Goal: Check status: Check status

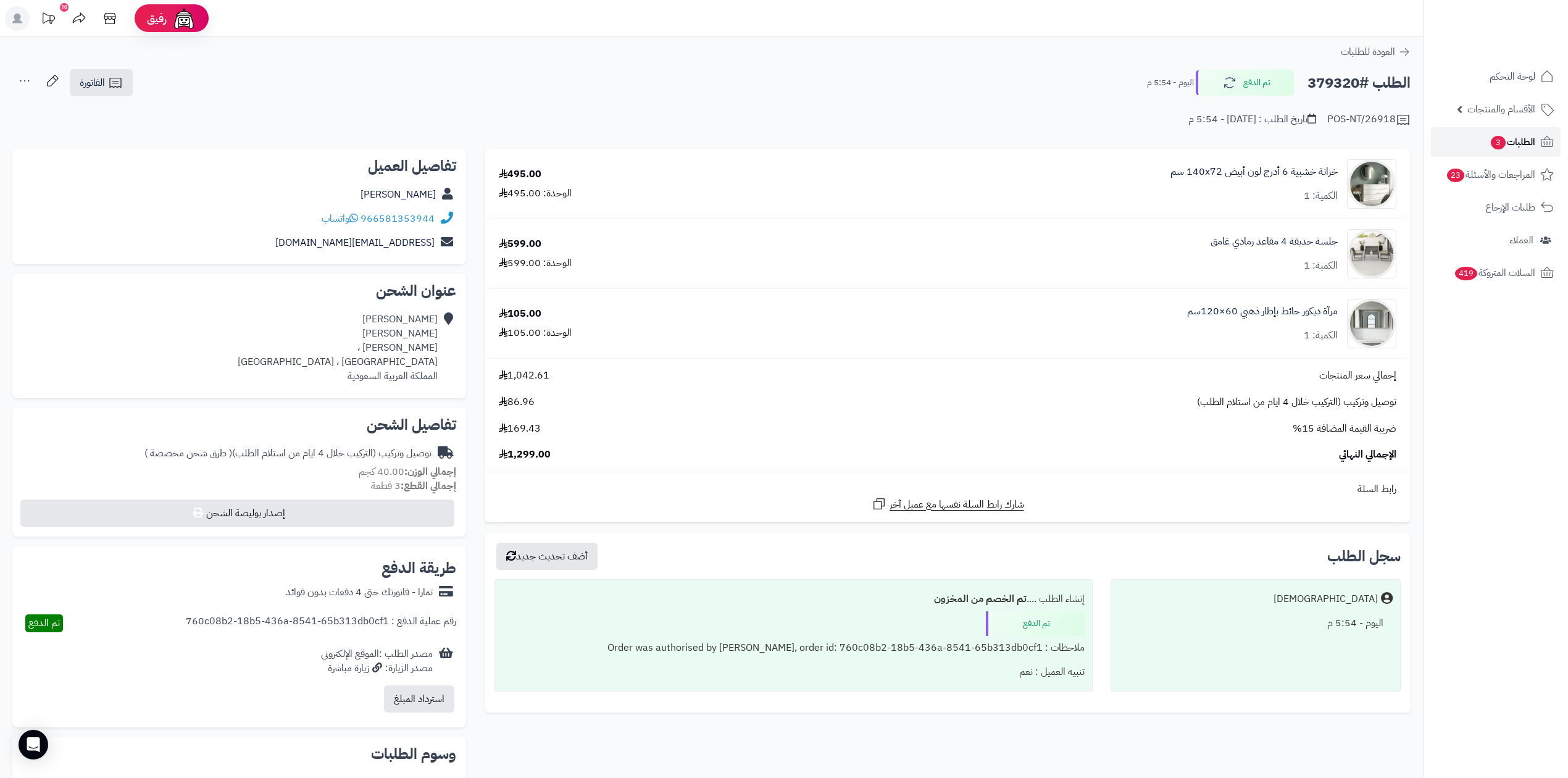
click at [1521, 142] on span "الطلبات 3" at bounding box center [1512, 142] width 46 height 17
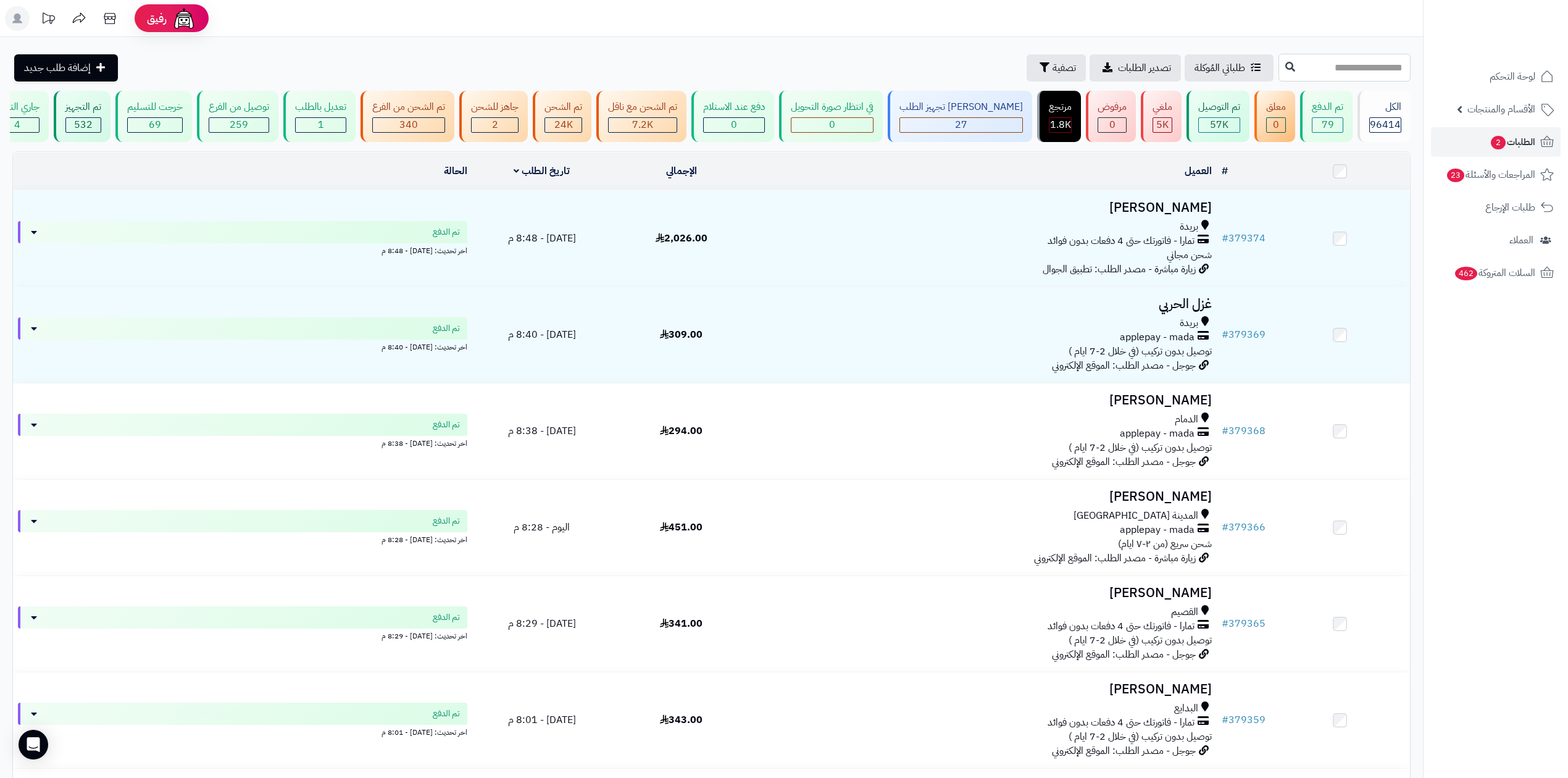
click at [1338, 57] on input "text" at bounding box center [1344, 67] width 132 height 28
drag, startPoint x: 1338, startPoint y: 57, endPoint x: 998, endPoint y: 72, distance: 340.3
click at [1052, 72] on span "تصفية" at bounding box center [1064, 67] width 23 height 15
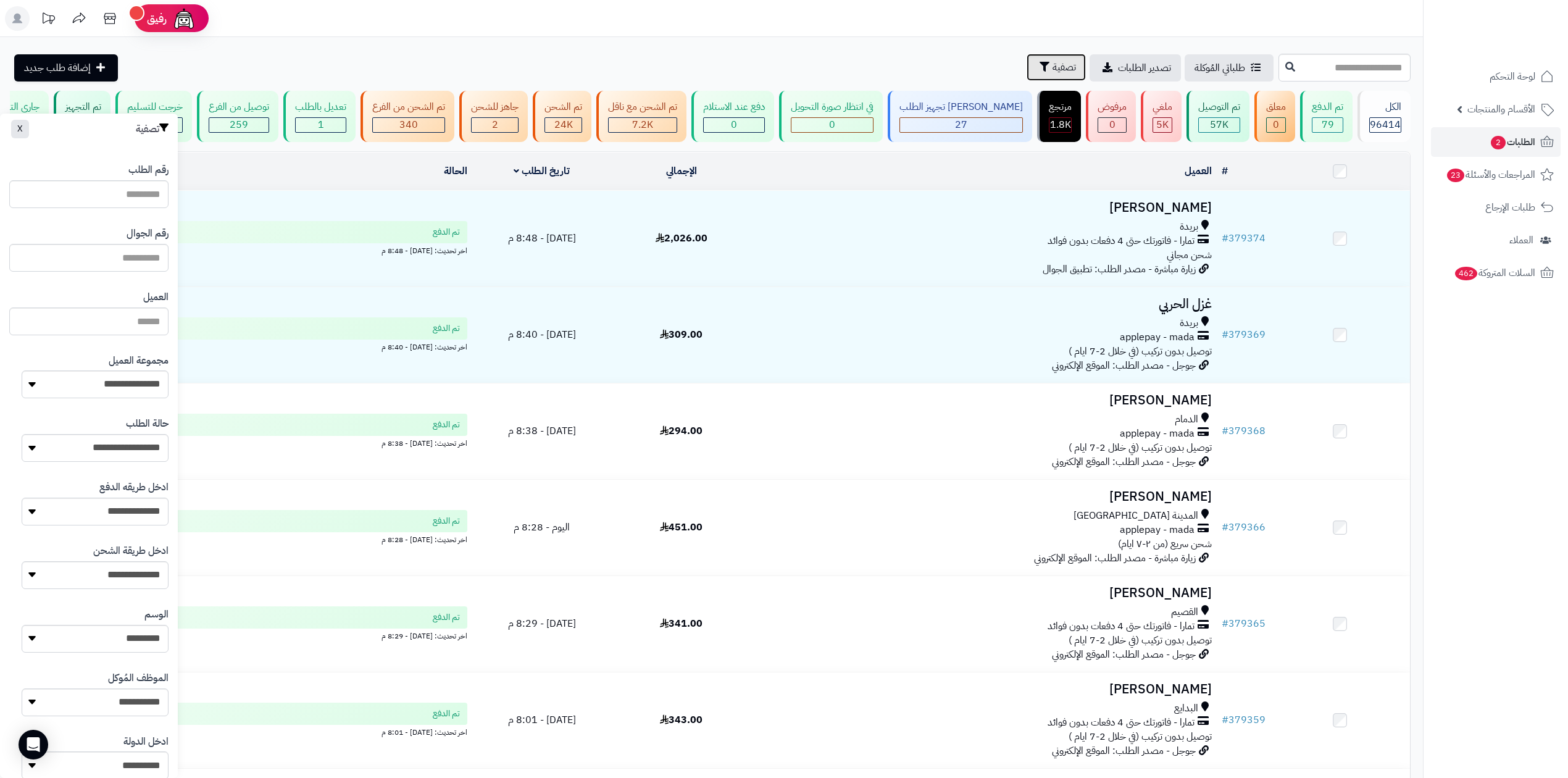
click at [1052, 72] on span "تصفية" at bounding box center [1064, 67] width 23 height 15
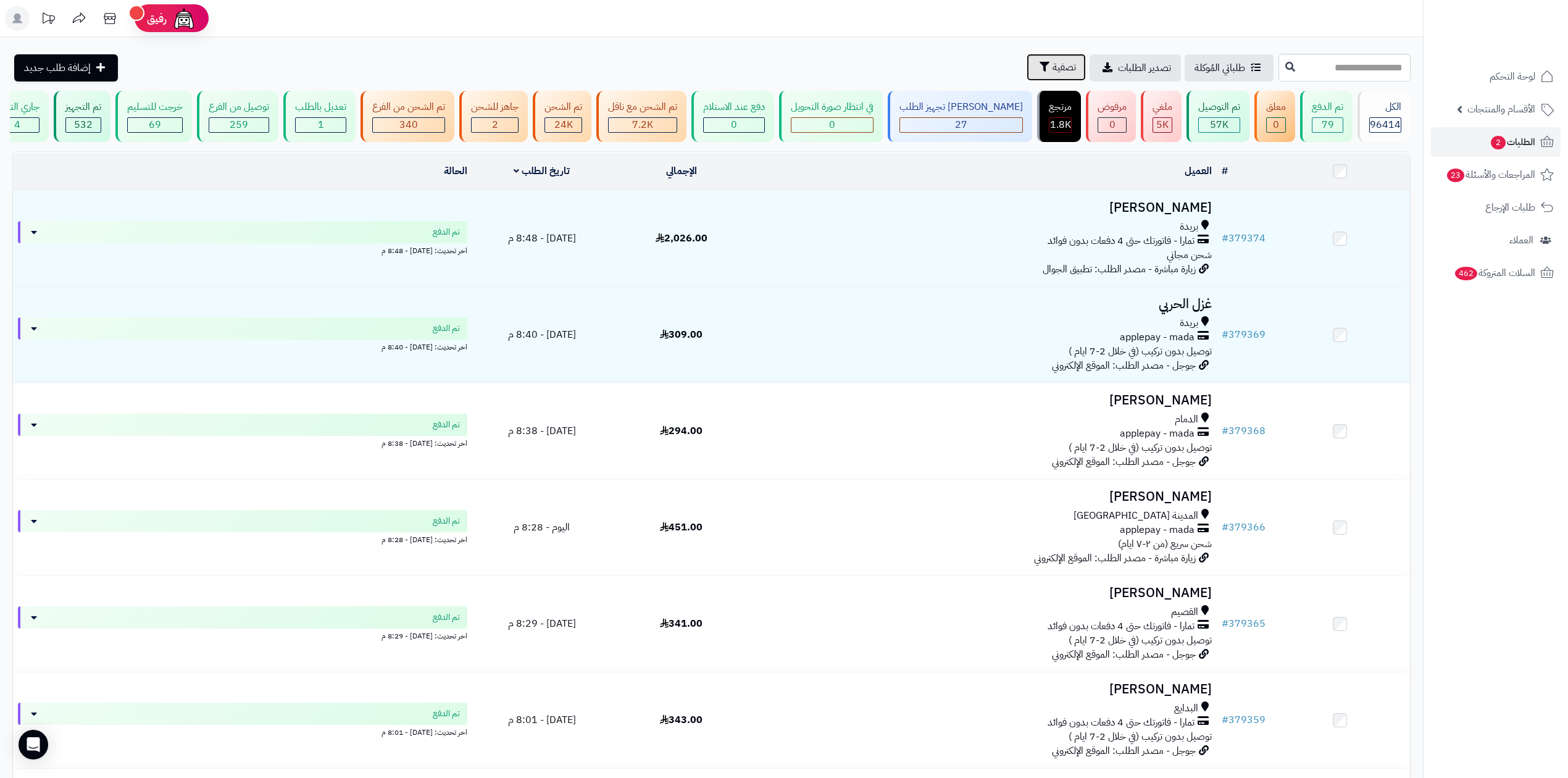
click at [1026, 67] on button "تصفية" at bounding box center [1055, 67] width 59 height 27
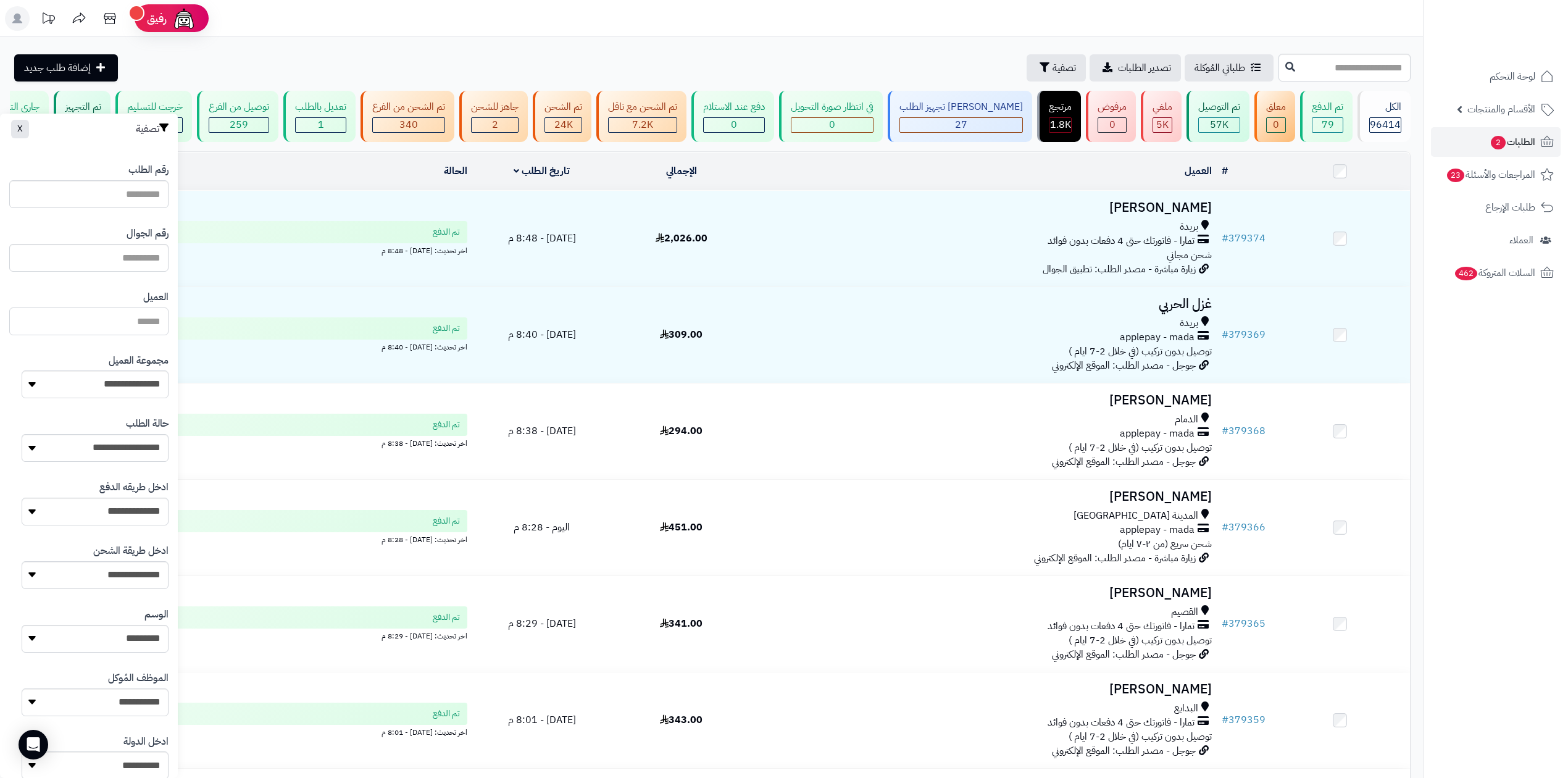
click at [157, 326] on input "العميل" at bounding box center [89, 321] width 159 height 28
click at [156, 256] on input "text" at bounding box center [89, 258] width 159 height 28
paste input "*********"
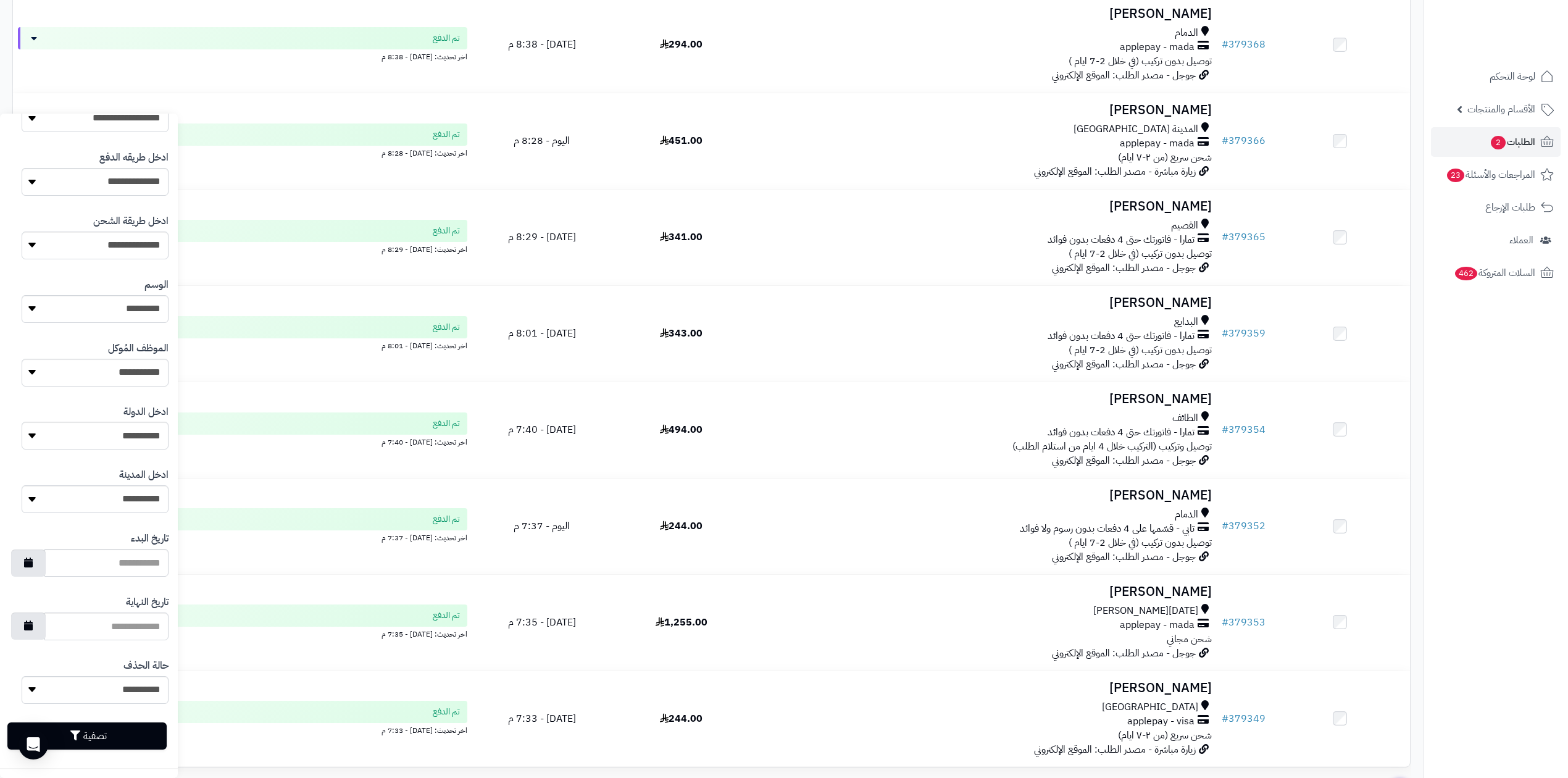
scroll to position [411, 0]
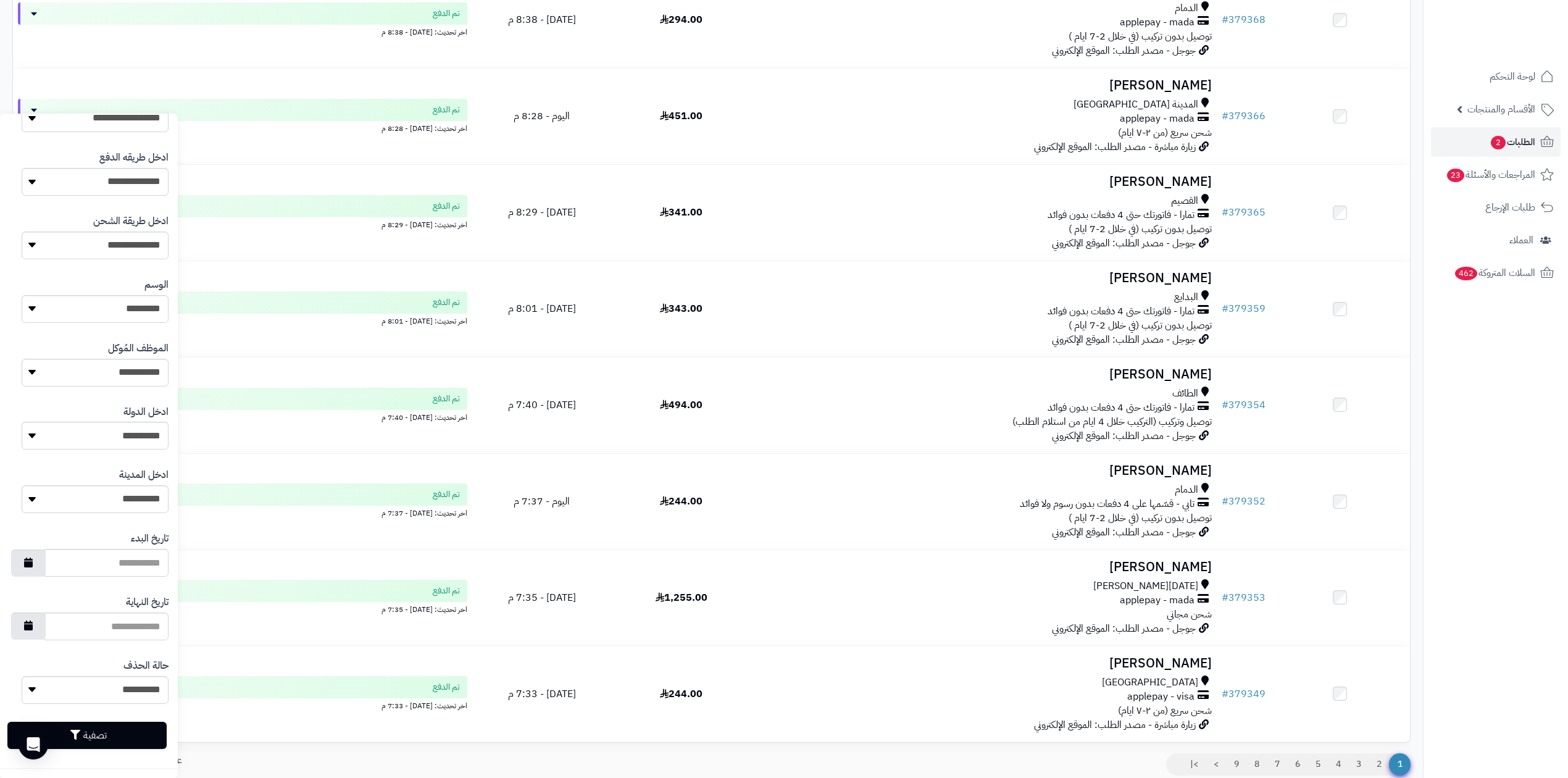
type input "*********"
click at [149, 729] on button "تصفية" at bounding box center [87, 735] width 159 height 27
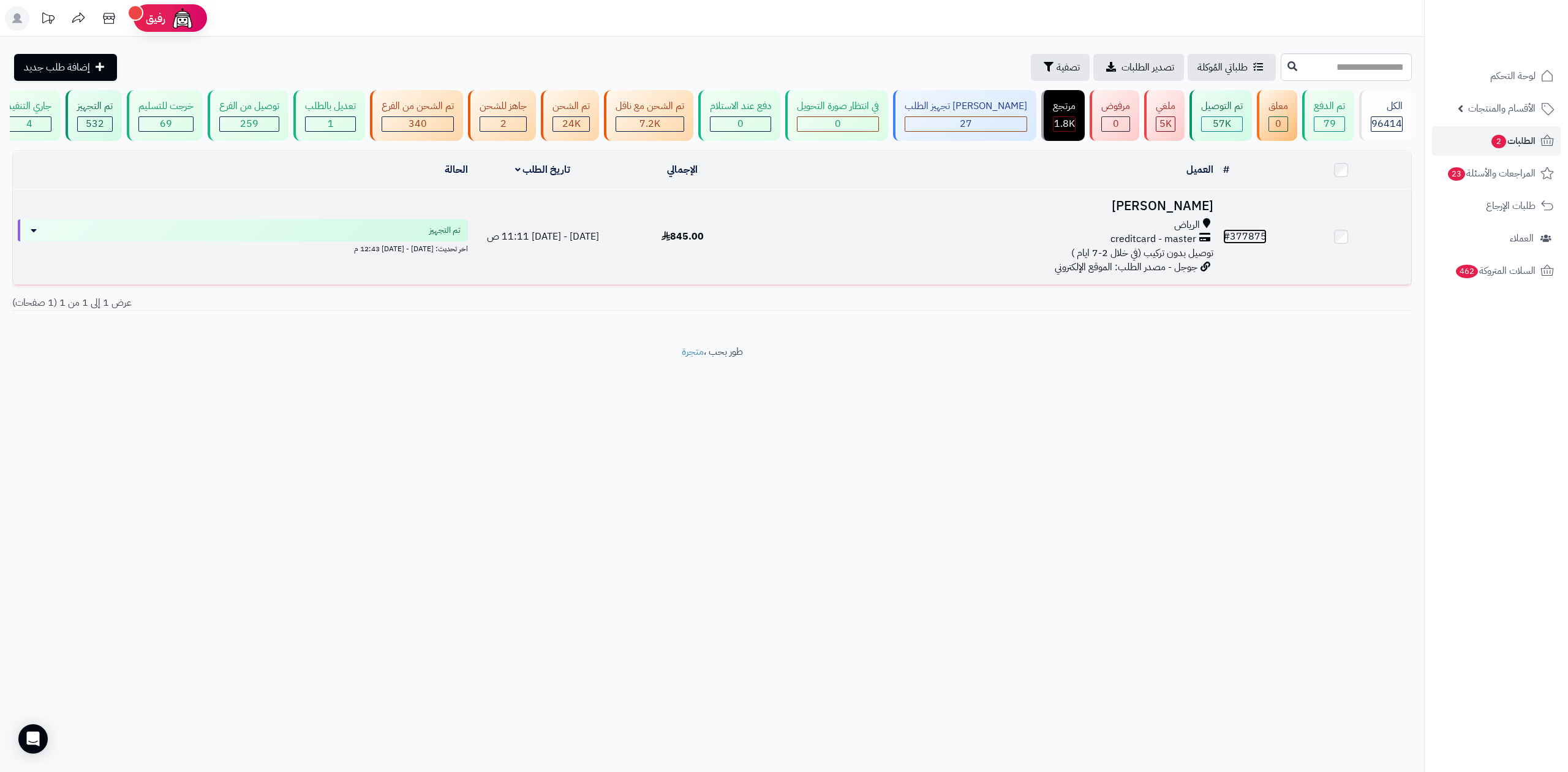
click at [1229, 237] on span "#" at bounding box center [1226, 236] width 7 height 14
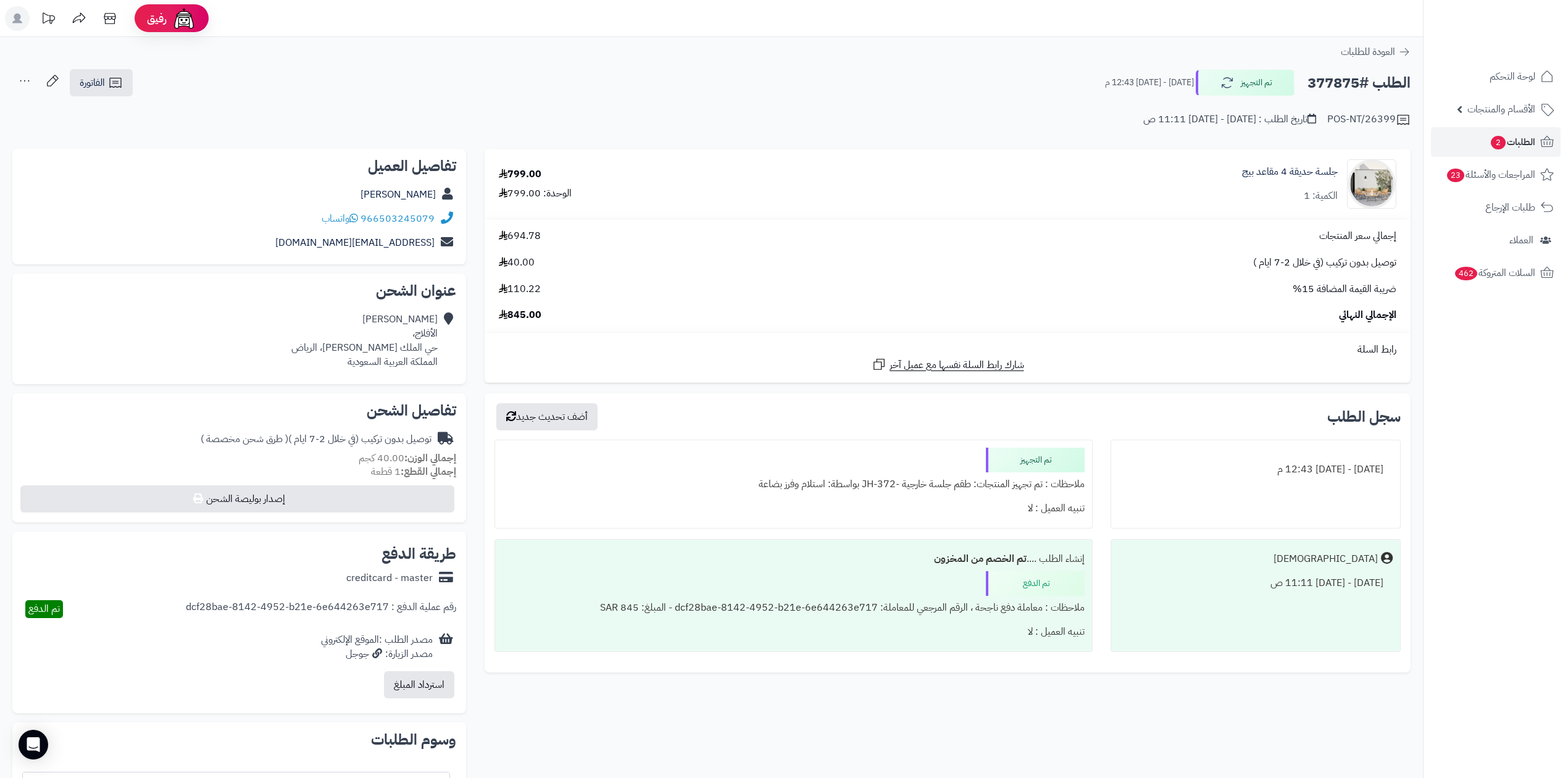
click at [1330, 82] on h2 "الطلب #377875" at bounding box center [1359, 83] width 103 height 25
copy h2 "377875"
